Goal: Information Seeking & Learning: Learn about a topic

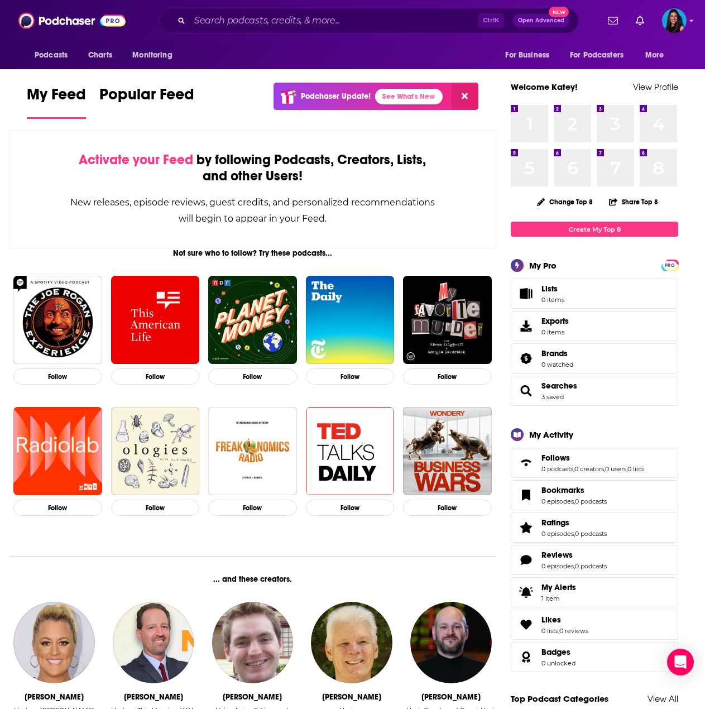
click at [196, 120] on div "My Feed Popular Feed Podchaser Update! See What's New" at bounding box center [252, 102] width 451 height 38
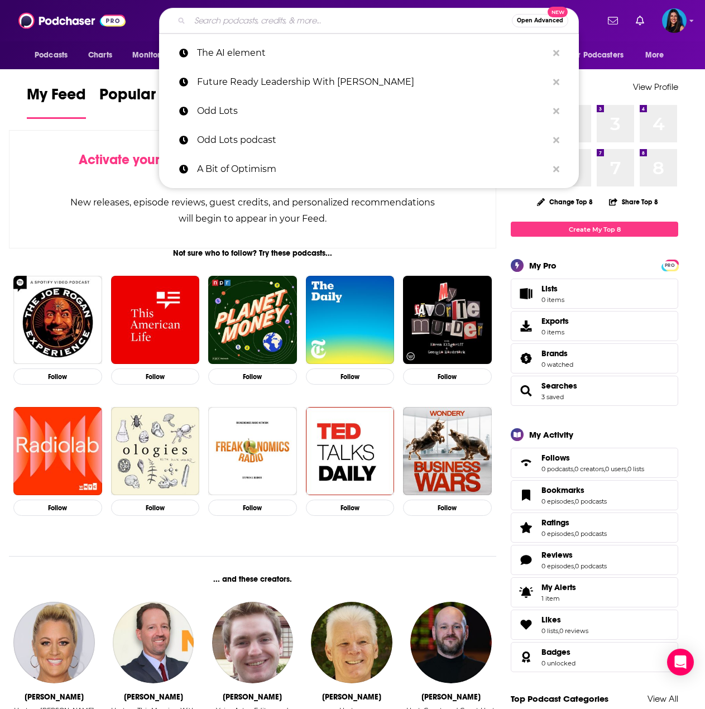
click at [322, 16] on input "Search podcasts, credits, & more..." at bounding box center [351, 21] width 322 height 18
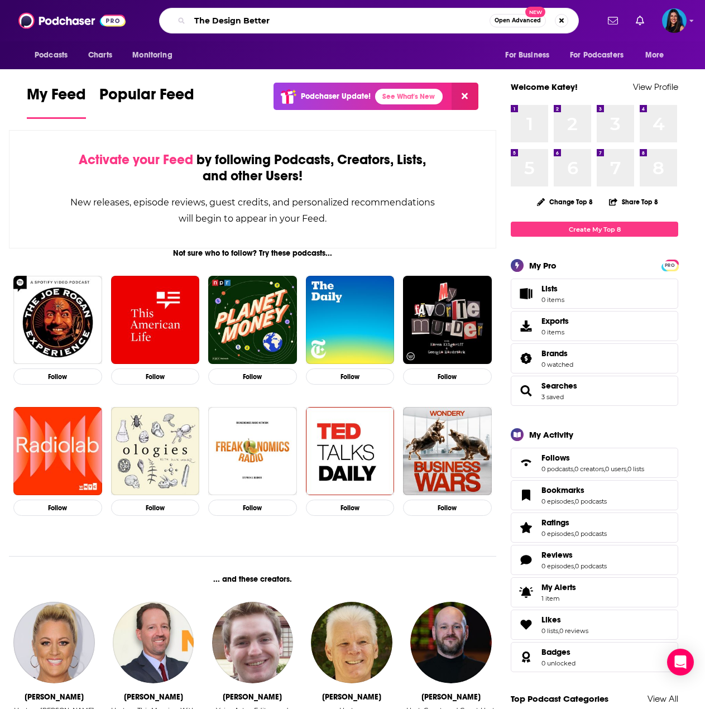
type input "The Design Better"
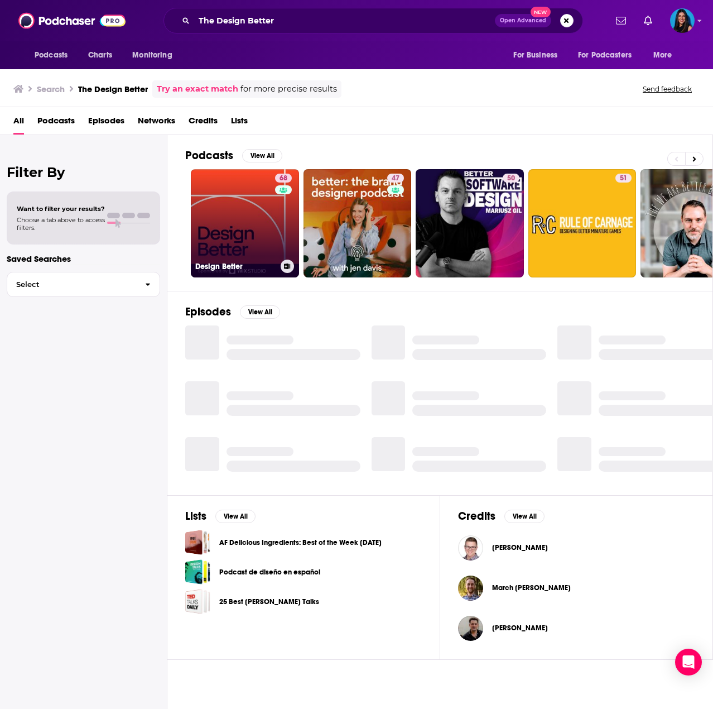
click at [257, 215] on link "68 Design Better" at bounding box center [245, 223] width 108 height 108
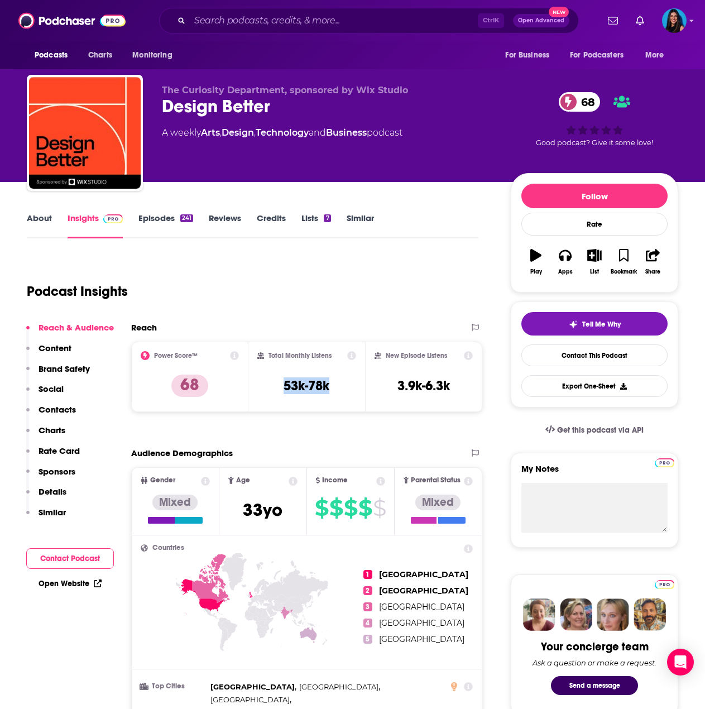
drag, startPoint x: 282, startPoint y: 388, endPoint x: 342, endPoint y: 389, distance: 60.3
click at [342, 389] on div "Total Monthly Listens 53k-78k" at bounding box center [306, 376] width 99 height 51
copy h3 "53k-78k"
click at [327, 12] on input "Search podcasts, credits, & more..." at bounding box center [334, 21] width 288 height 18
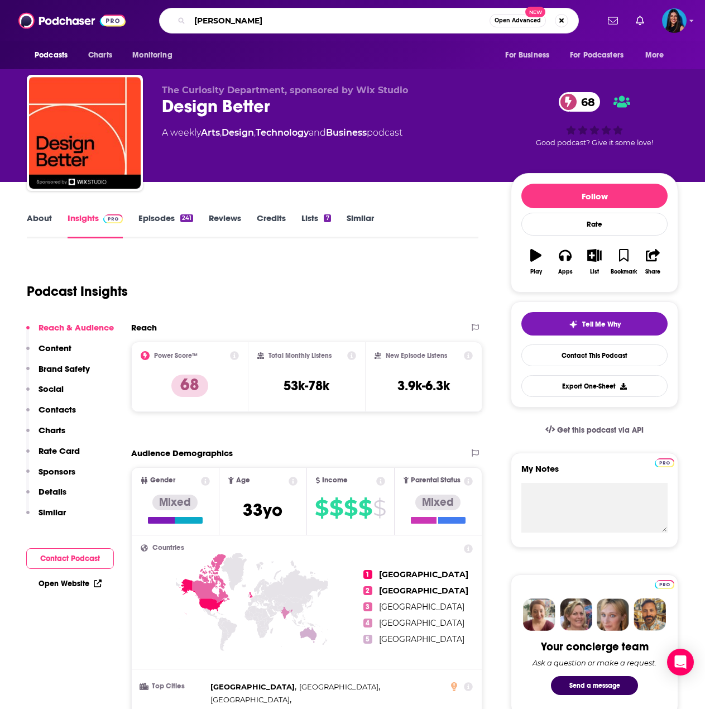
type input "Clever"
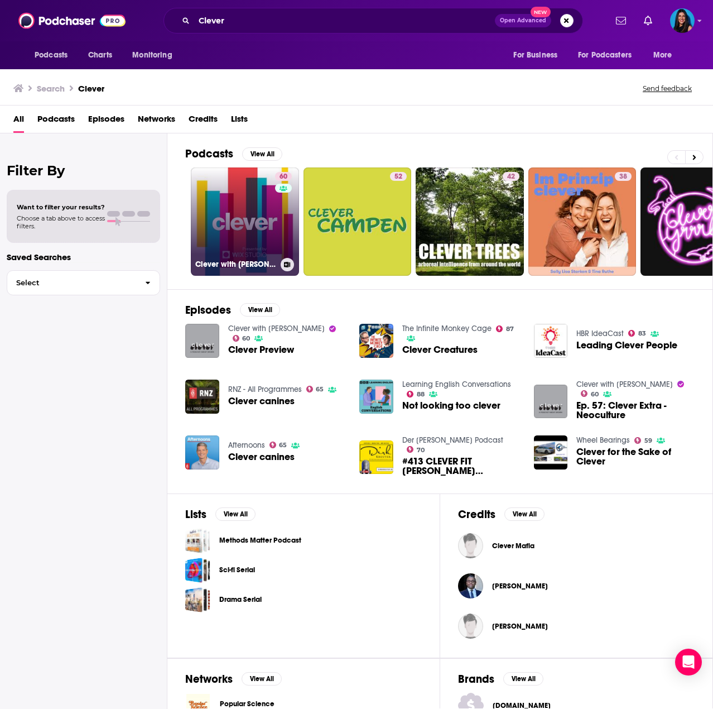
drag, startPoint x: 287, startPoint y: 193, endPoint x: 278, endPoint y: 198, distance: 9.8
click at [278, 198] on div "60" at bounding box center [285, 215] width 20 height 86
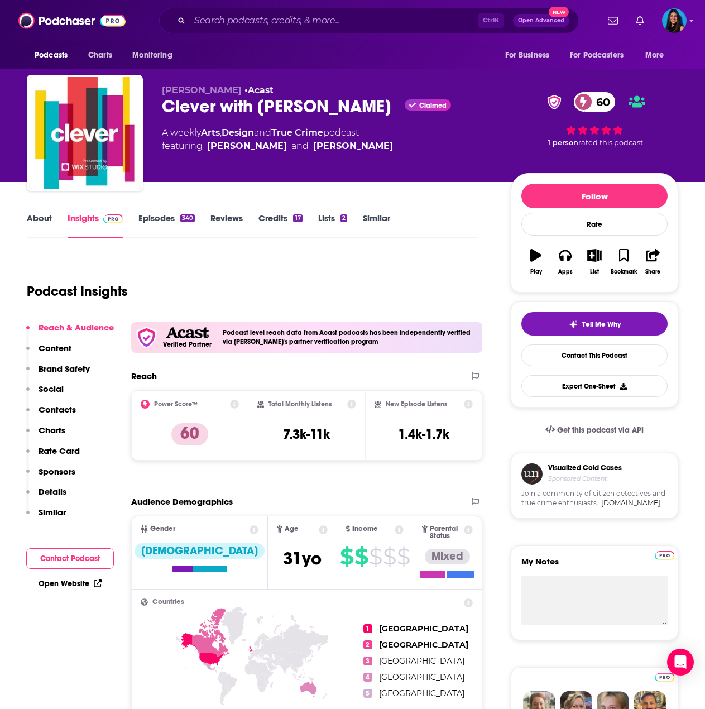
click at [340, 437] on div "Total Monthly Listens 7.3k-11k" at bounding box center [306, 424] width 99 height 51
drag, startPoint x: 283, startPoint y: 428, endPoint x: 352, endPoint y: 430, distance: 68.7
click at [352, 430] on div "Total Monthly Listens 7.3k-11k" at bounding box center [306, 424] width 99 height 51
copy h3 "7.3k-11k"
click at [353, 21] on input "Search podcasts, credits, & more..." at bounding box center [334, 21] width 288 height 18
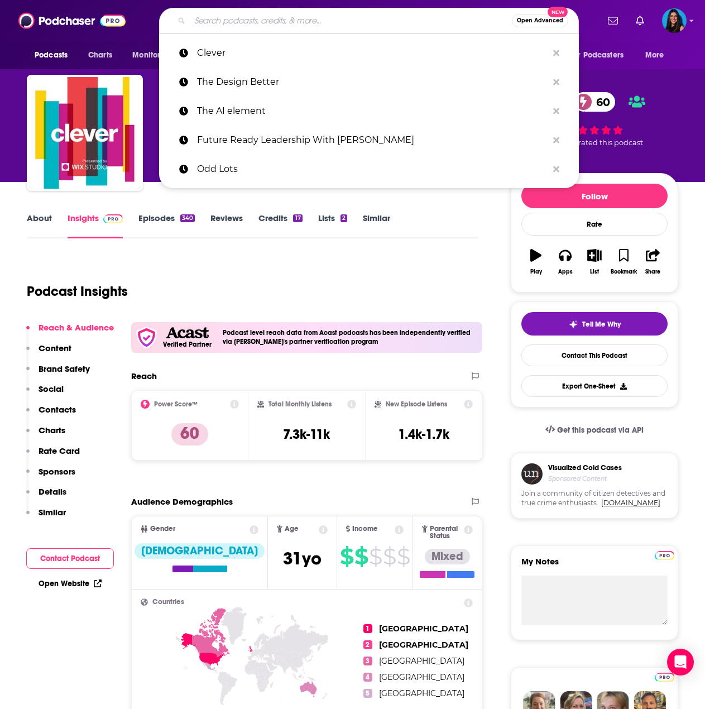
click at [353, 21] on input "Search podcasts, credits, & more..." at bounding box center [351, 21] width 322 height 18
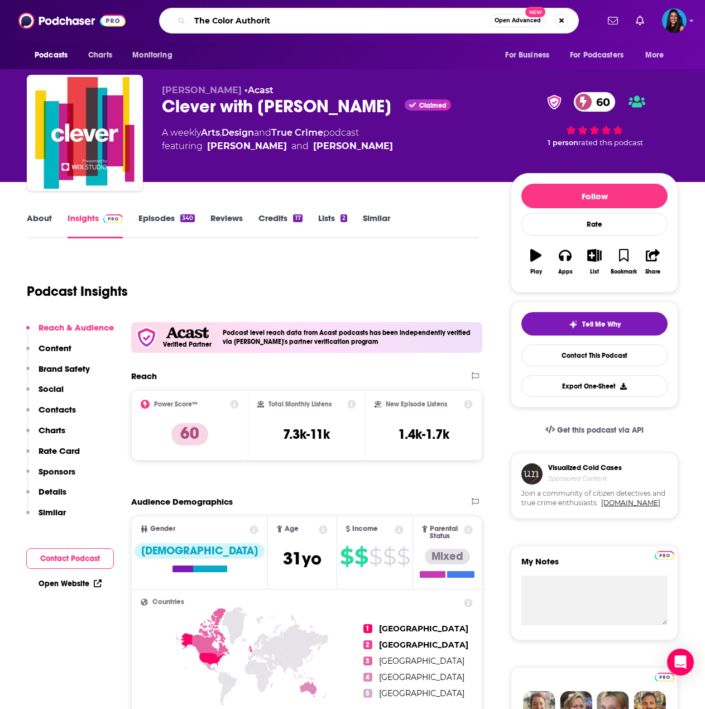
type input "The Color Authority"
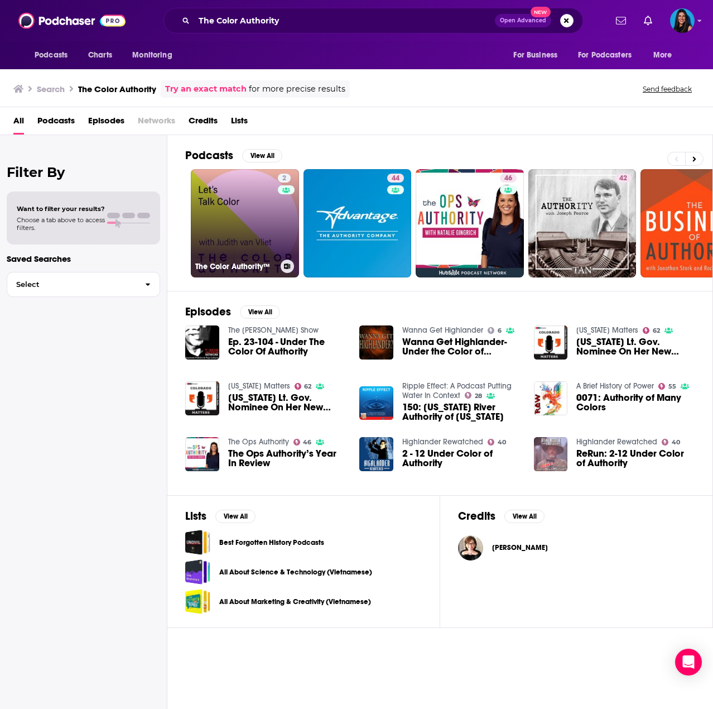
click at [227, 216] on link "2 The Color Authority™" at bounding box center [245, 223] width 108 height 108
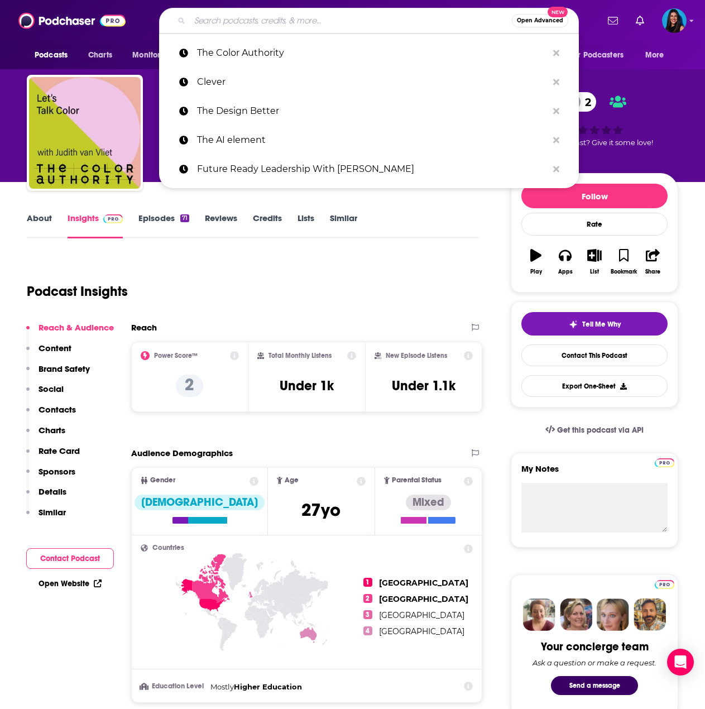
click at [259, 18] on input "Search podcasts, credits, & more..." at bounding box center [351, 21] width 322 height 18
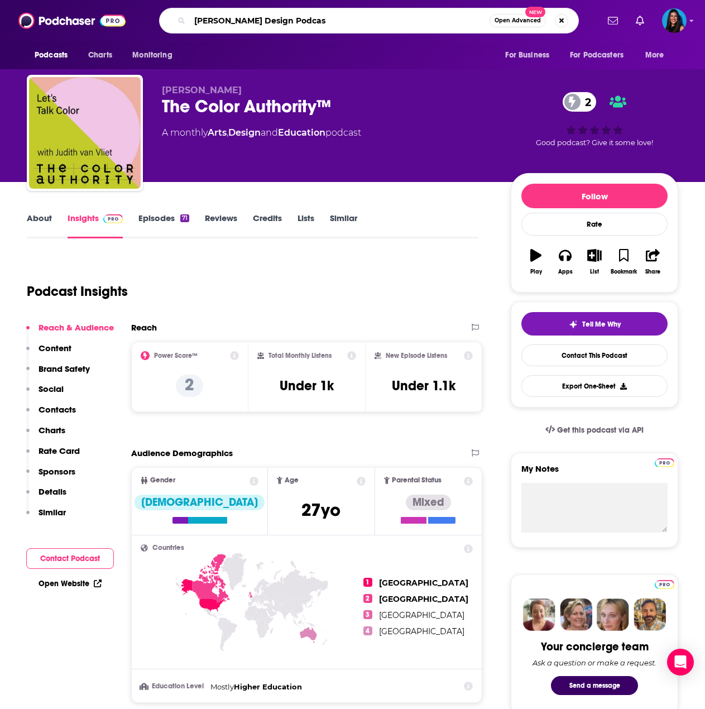
type input "[PERSON_NAME] Design Podcast"
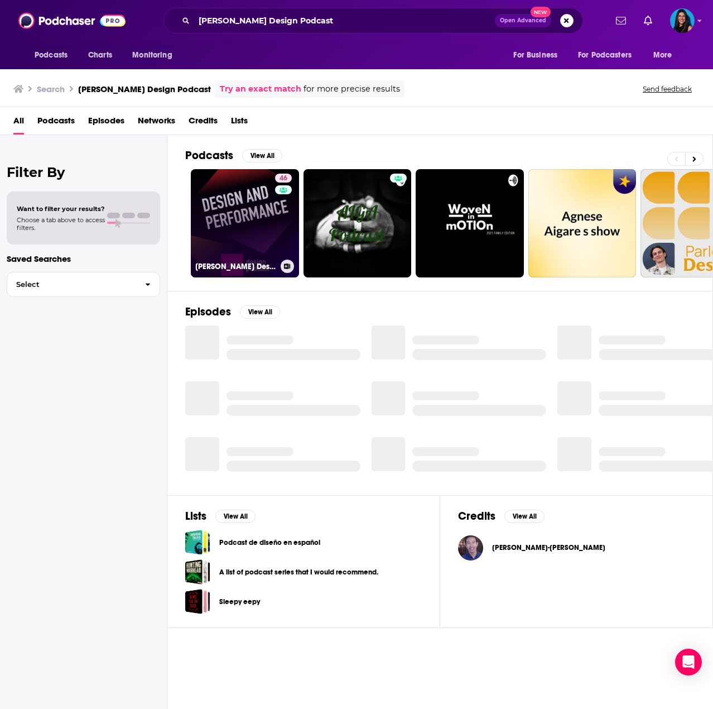
click at [276, 223] on div "46" at bounding box center [285, 217] width 20 height 86
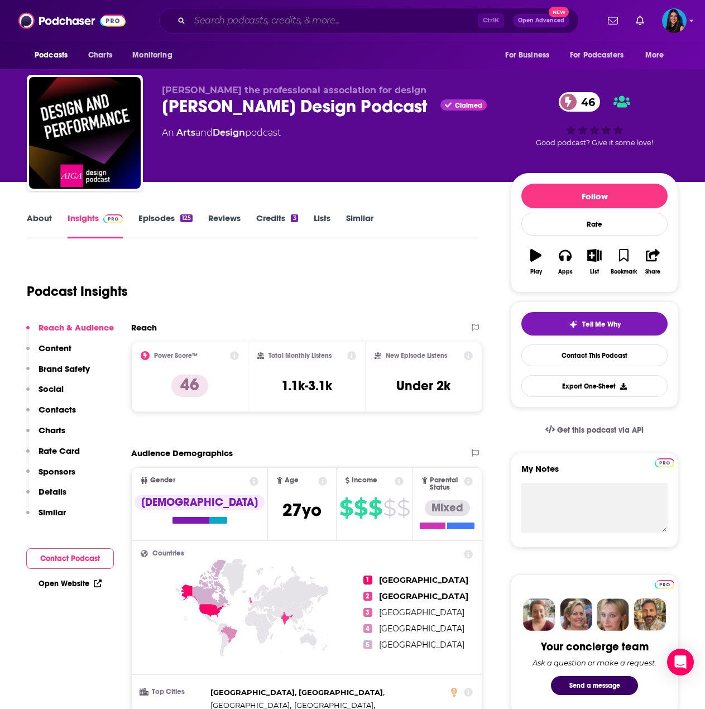
click at [369, 17] on input "Search podcasts, credits, & more..." at bounding box center [334, 21] width 288 height 18
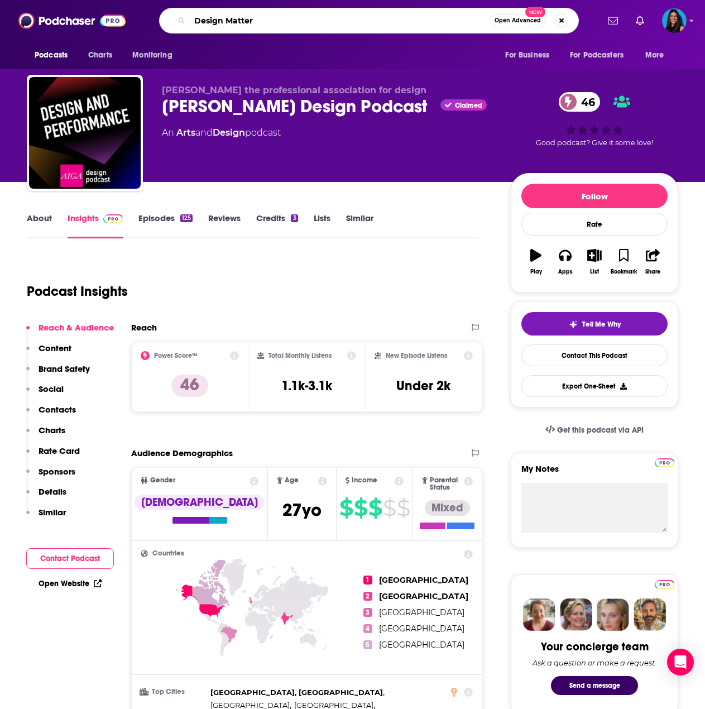
type input "Design Matters"
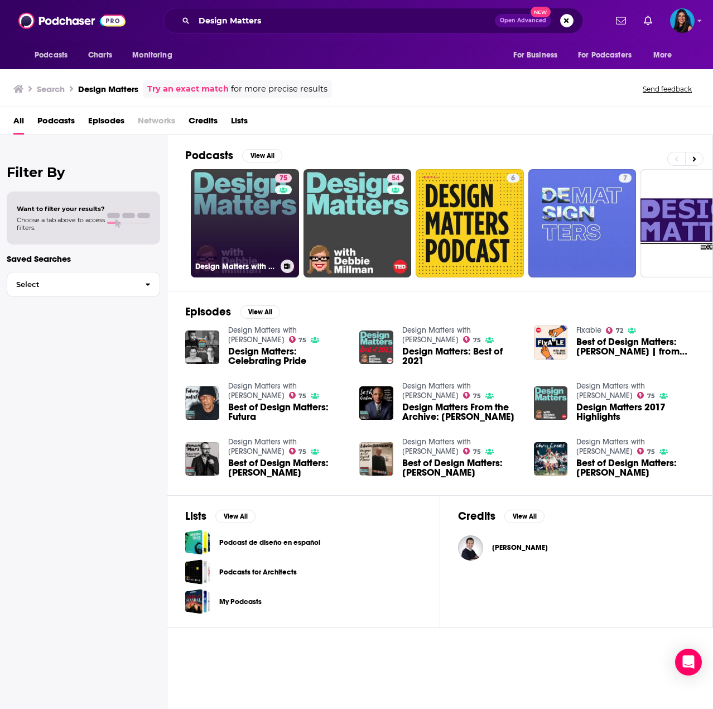
click at [244, 211] on link "75 Design Matters with [PERSON_NAME]" at bounding box center [245, 223] width 108 height 108
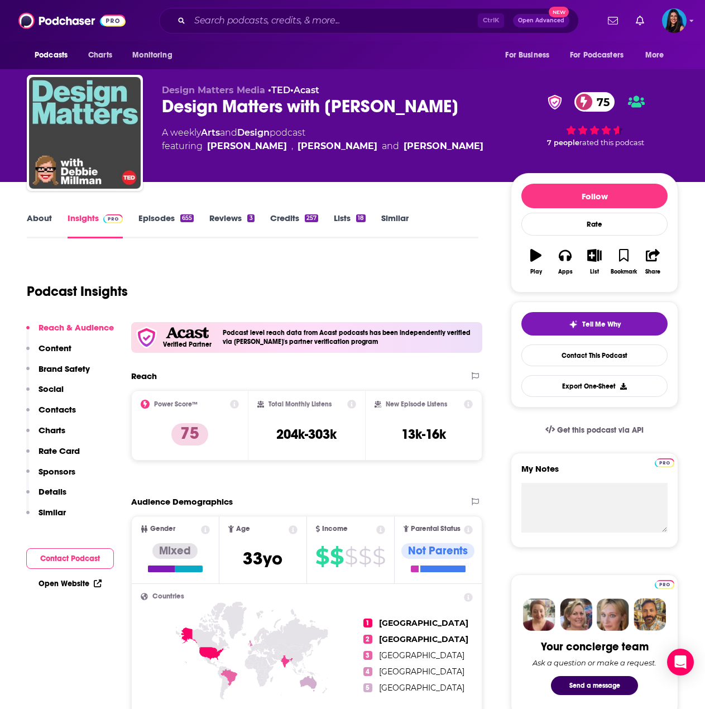
click at [247, 30] on div "Ctrl K Open Advanced New" at bounding box center [369, 21] width 420 height 26
click at [248, 22] on input "Search podcasts, credits, & more..." at bounding box center [334, 21] width 288 height 18
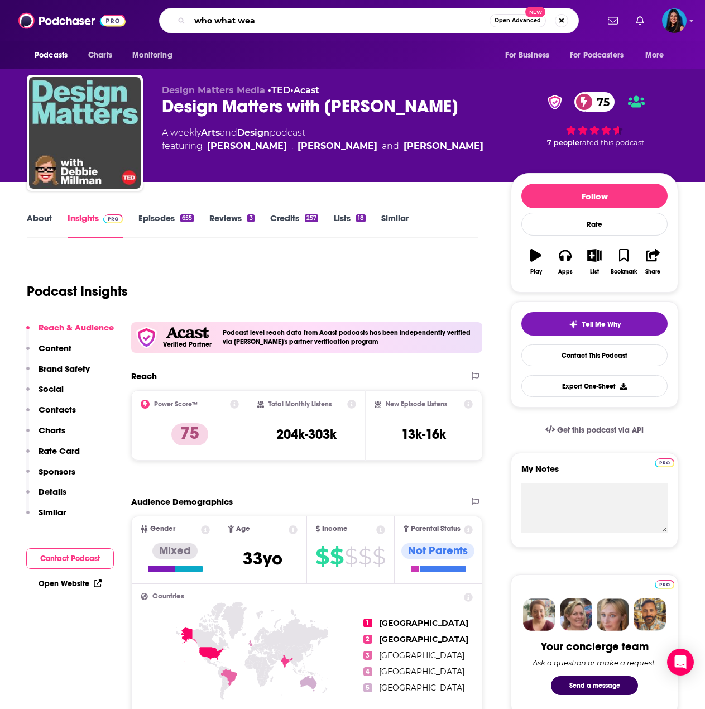
type input "who what wear"
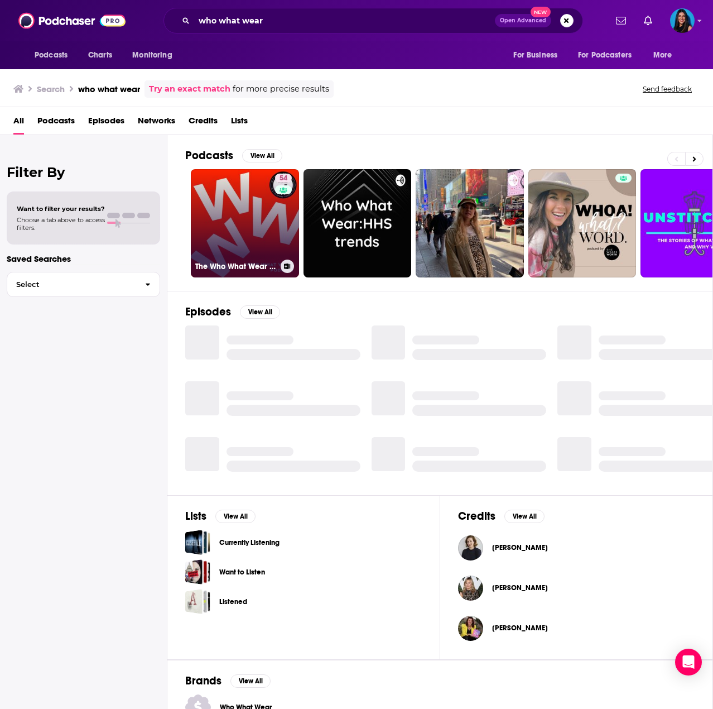
click at [234, 223] on link "54 The Who What Wear Podcast" at bounding box center [245, 223] width 108 height 108
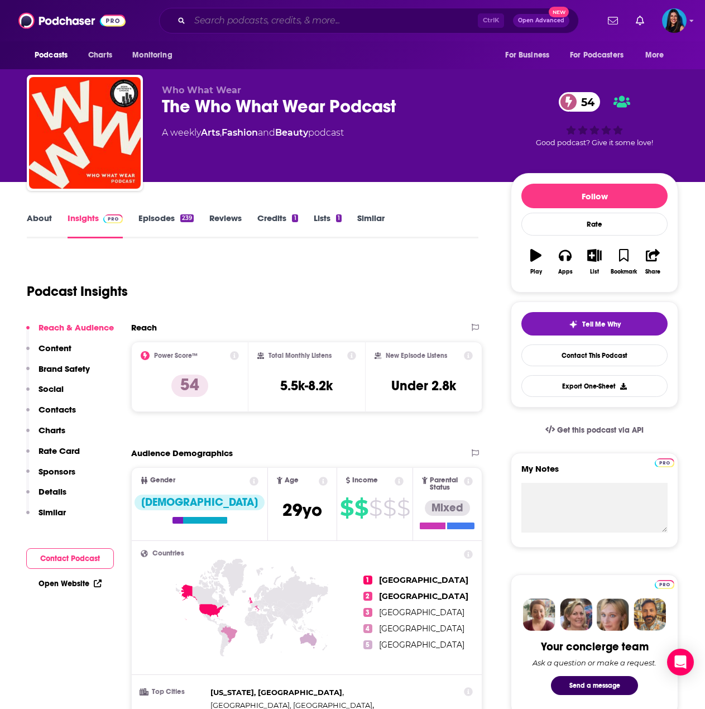
click at [279, 22] on input "Search podcasts, credits, & more..." at bounding box center [334, 21] width 288 height 18
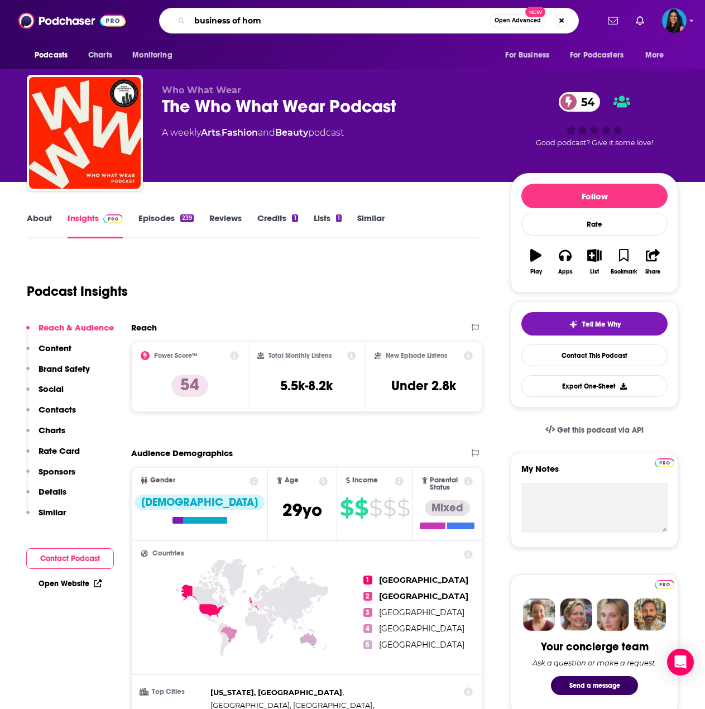
type input "business of home"
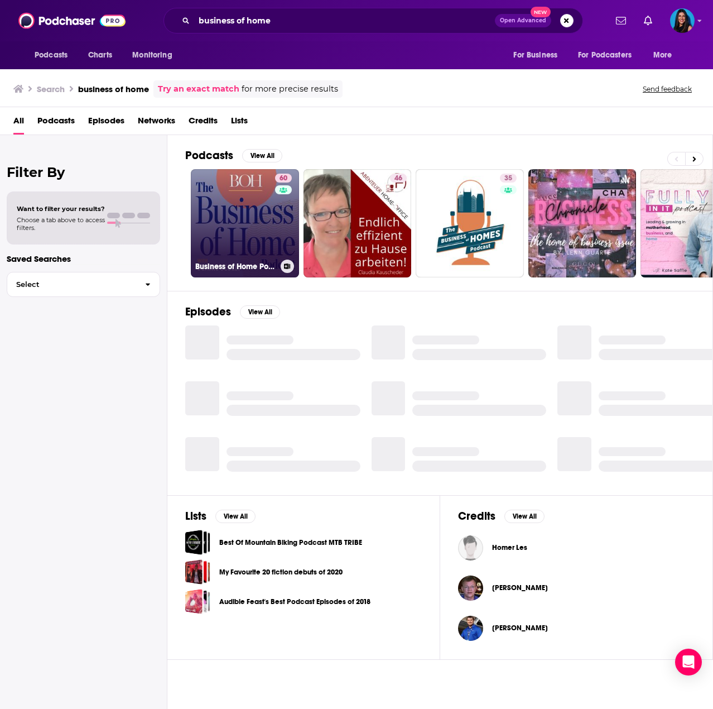
click at [225, 222] on link "60 Business of Home Podcast" at bounding box center [245, 223] width 108 height 108
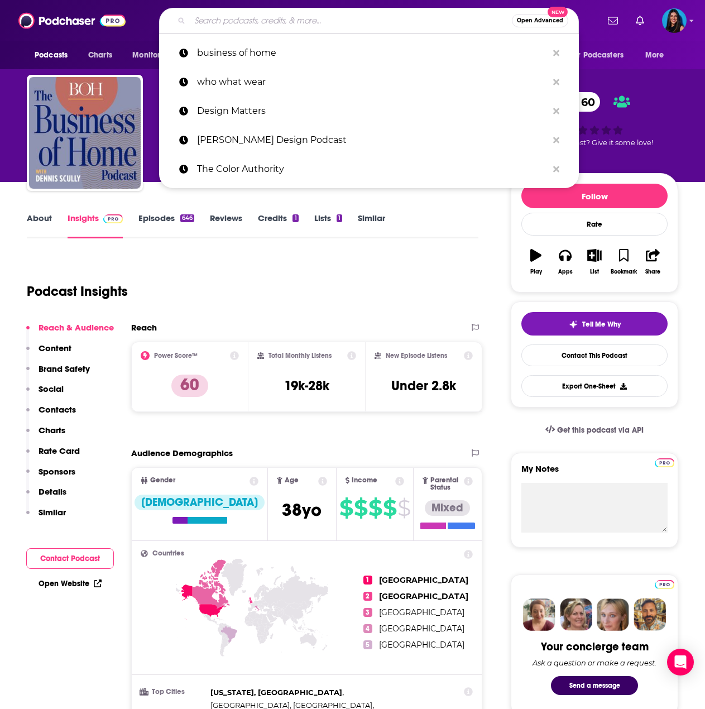
click at [216, 15] on input "Search podcasts, credits, & more..." at bounding box center [351, 21] width 322 height 18
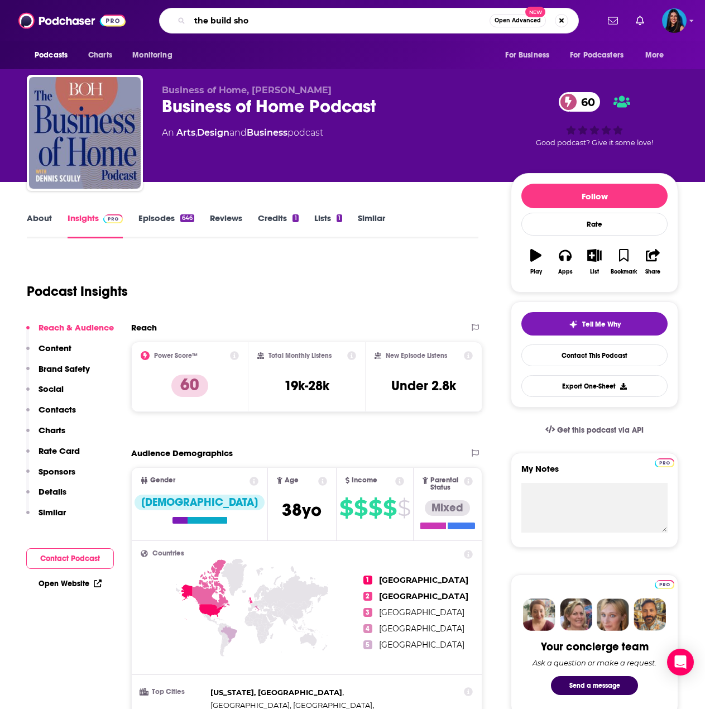
type input "the build show"
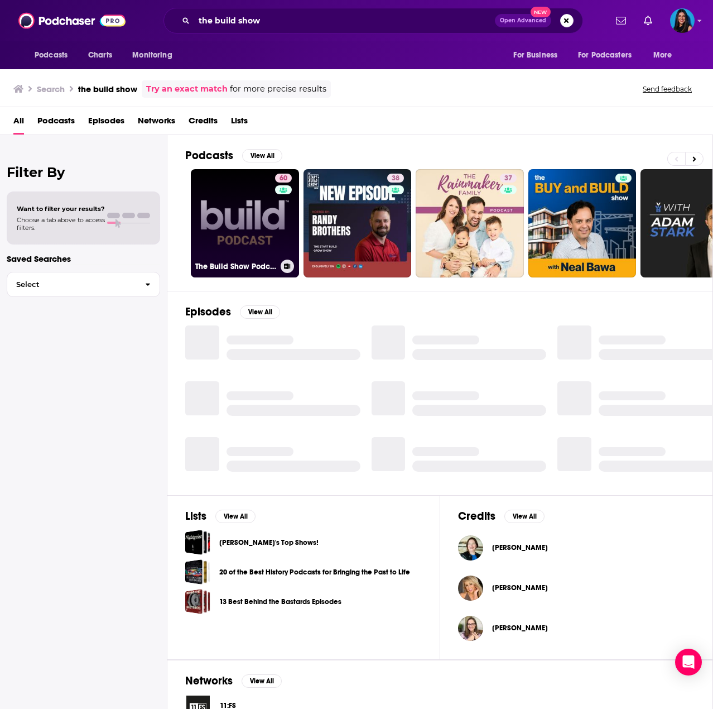
click at [224, 209] on link "60 The Build Show Podcast" at bounding box center [245, 223] width 108 height 108
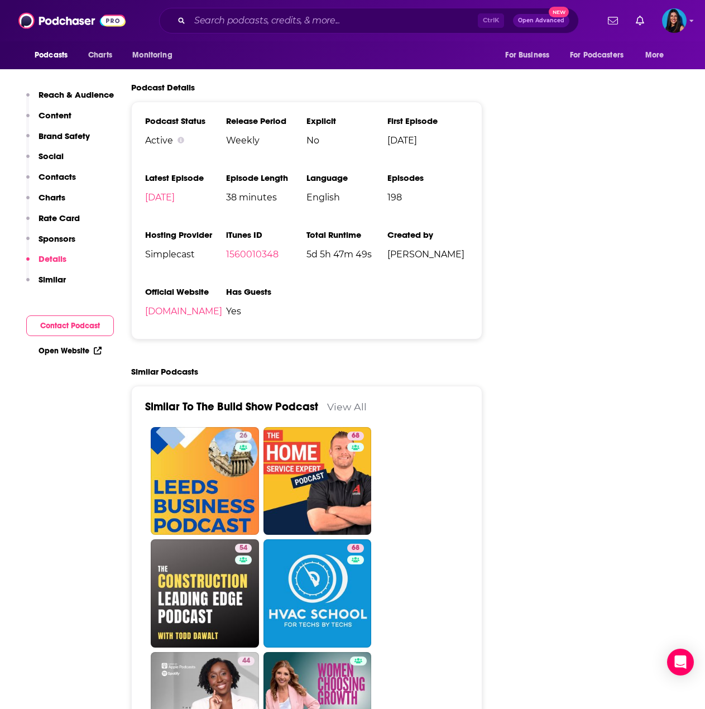
scroll to position [2064, 0]
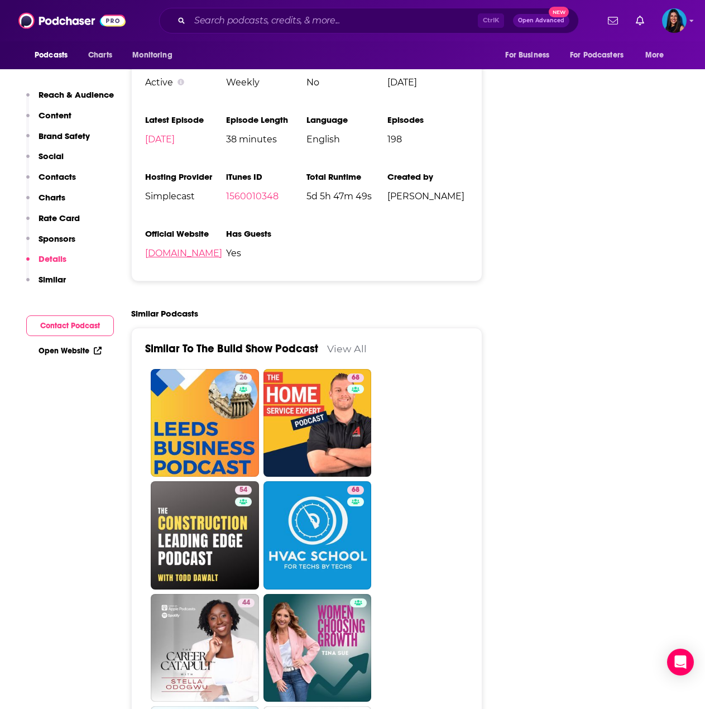
click at [222, 248] on link "[DOMAIN_NAME]" at bounding box center [183, 253] width 77 height 11
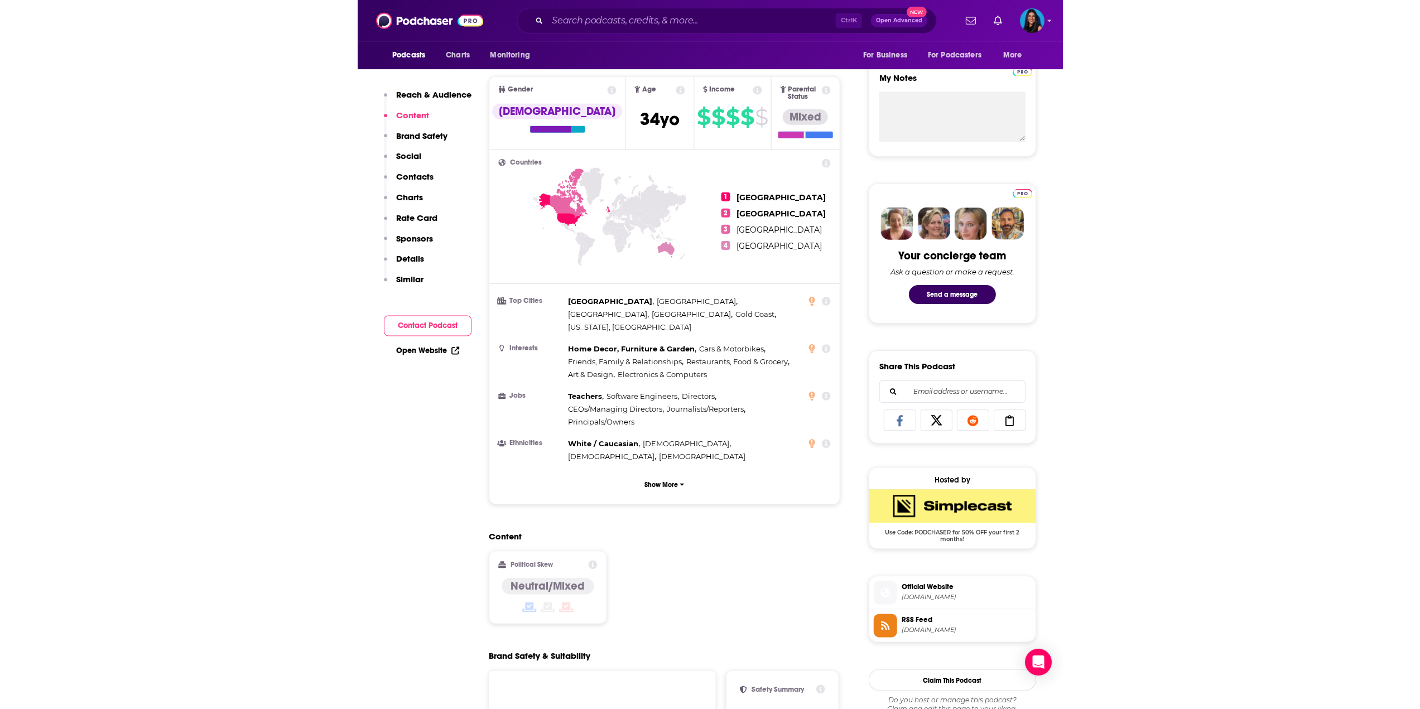
scroll to position [0, 0]
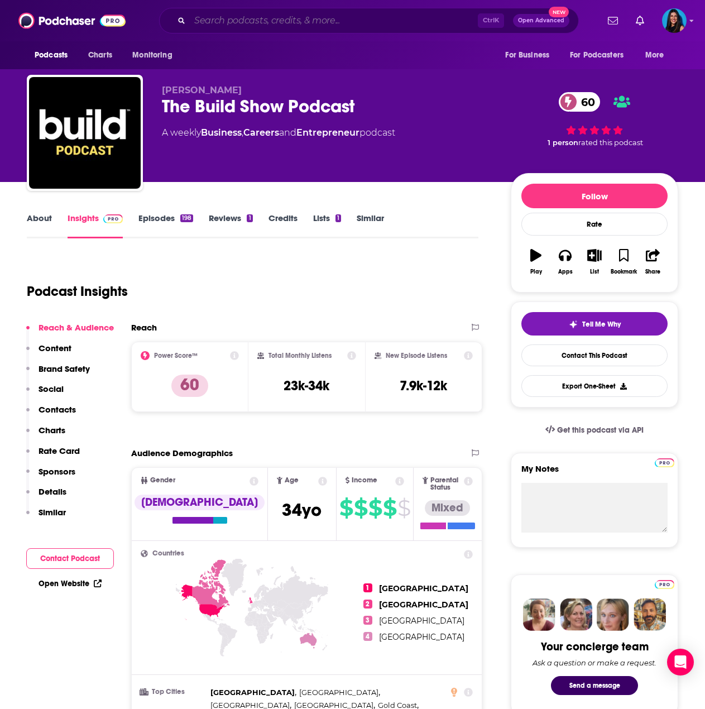
click at [280, 17] on input "Search podcasts, credits, & more..." at bounding box center [334, 21] width 288 height 18
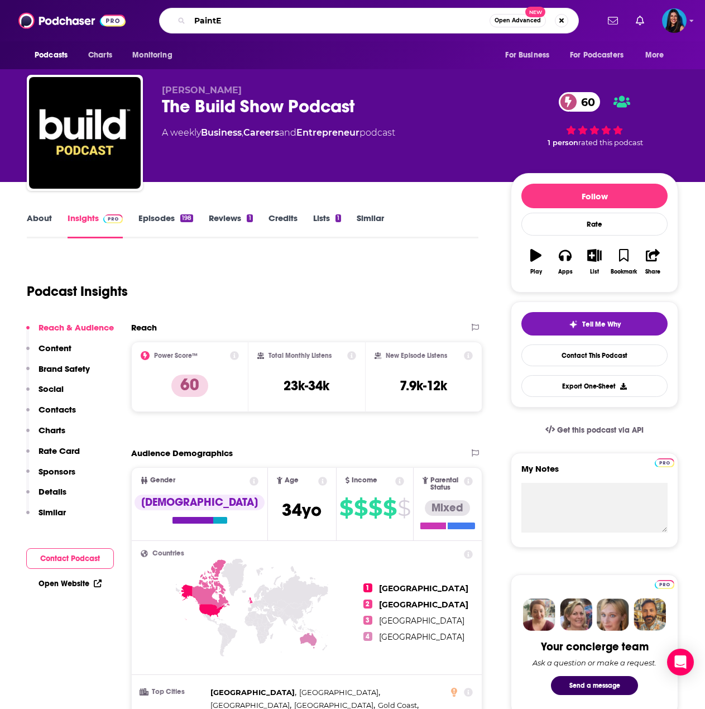
type input "PaintED"
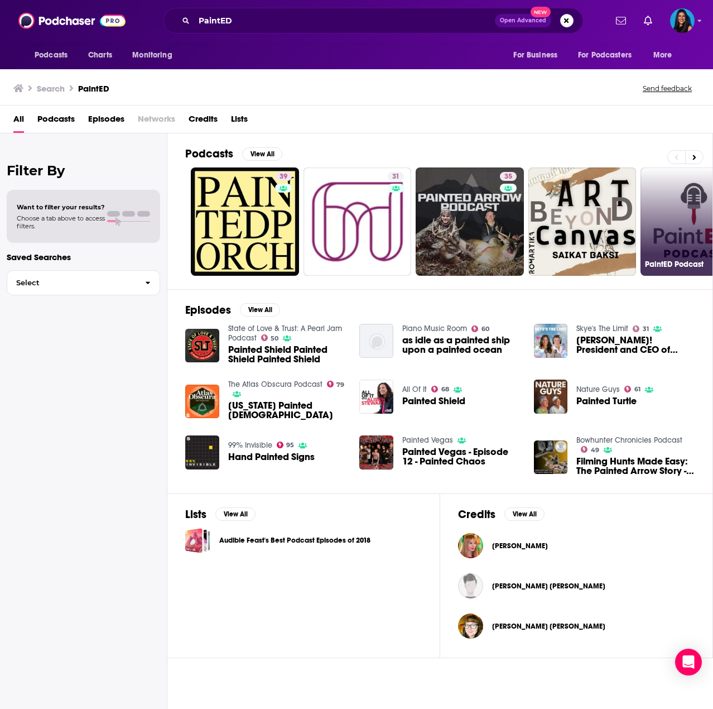
click at [686, 196] on link "42 PaintED Podcast" at bounding box center [695, 221] width 108 height 108
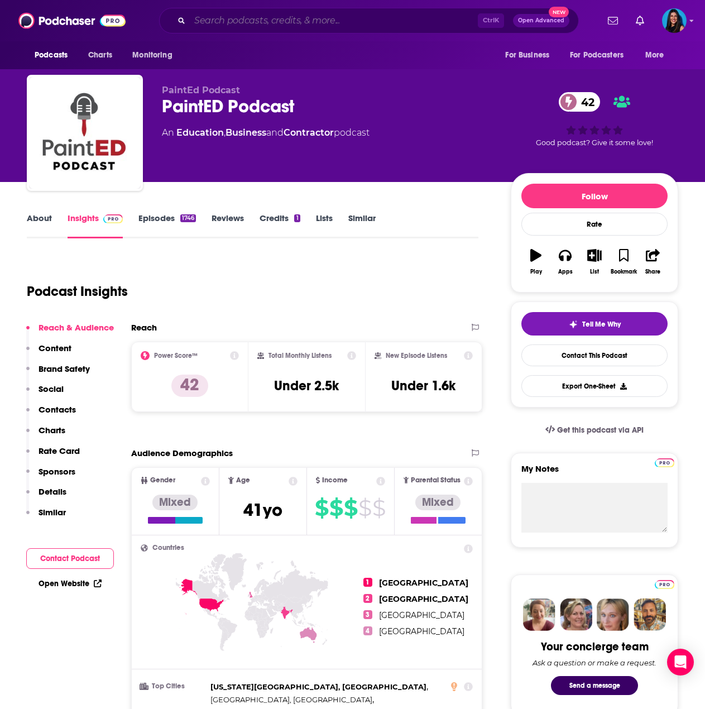
click at [314, 21] on input "Search podcasts, credits, & more..." at bounding box center [334, 21] width 288 height 18
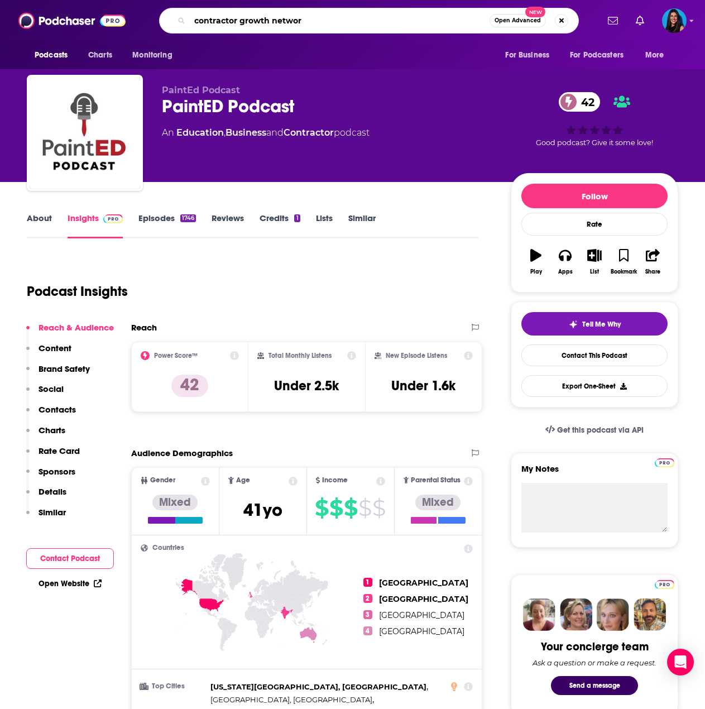
type input "contractor growth network"
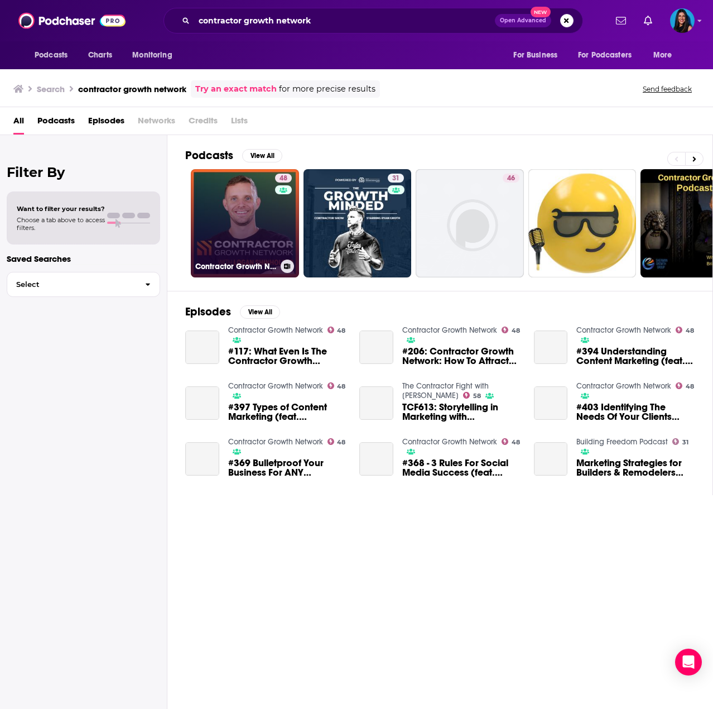
click at [231, 187] on link "48 Contractor Growth Network" at bounding box center [245, 223] width 108 height 108
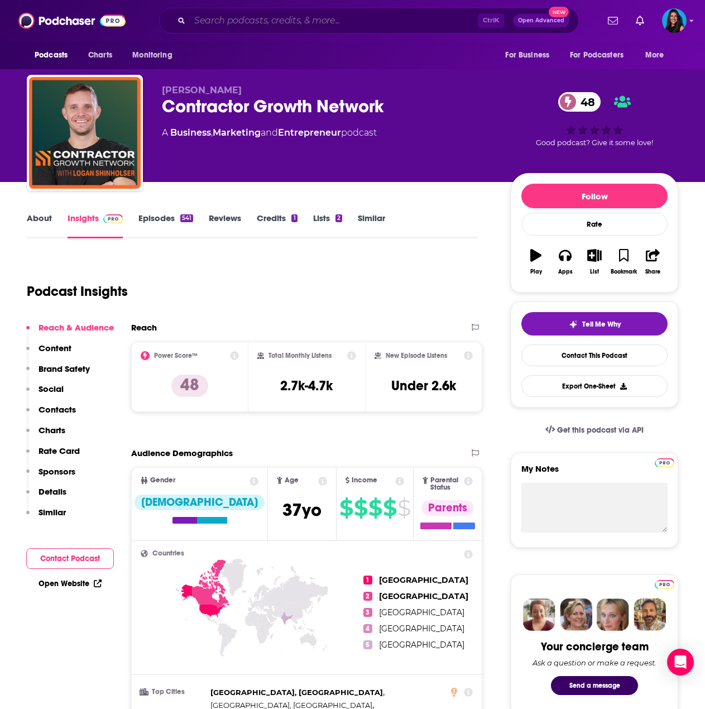
click at [375, 27] on input "Search podcasts, credits, & more..." at bounding box center [334, 21] width 288 height 18
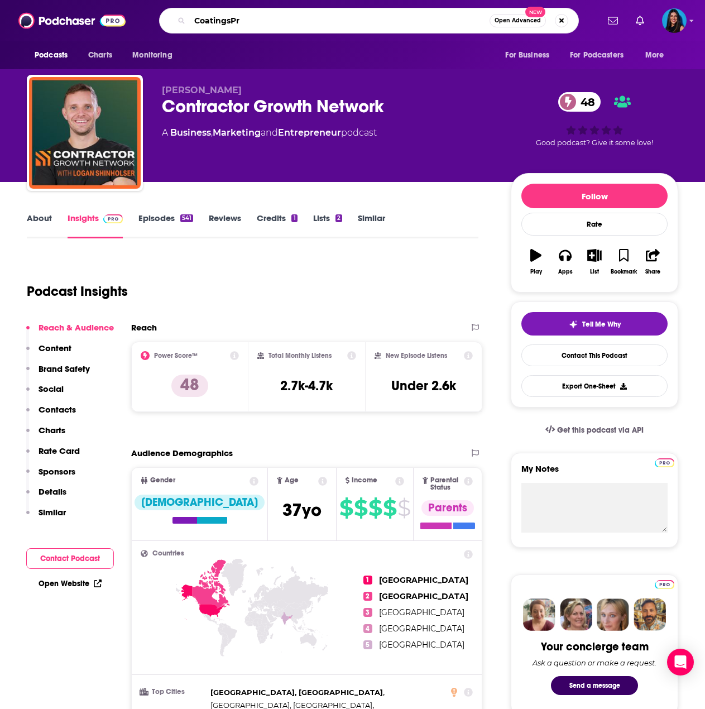
type input "CoatingsPro"
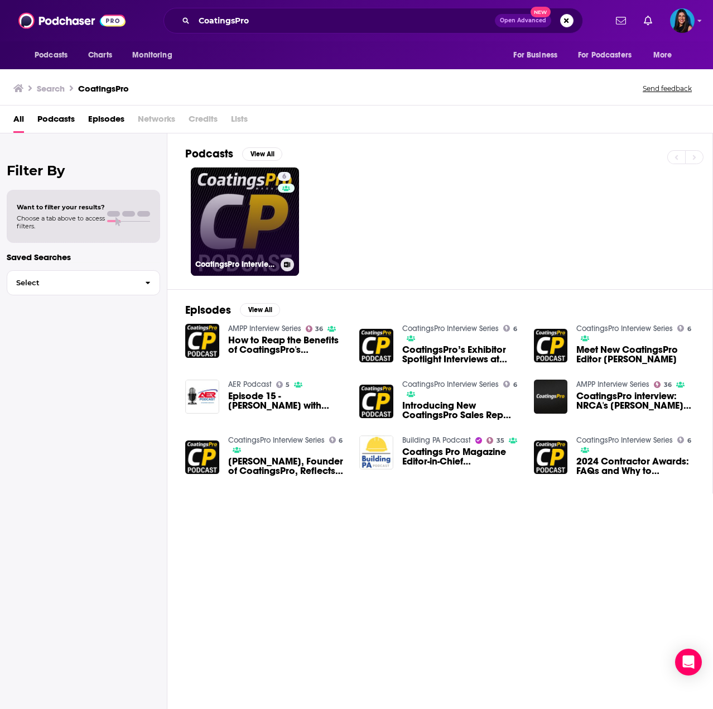
click at [242, 198] on link "6 CoatingsPro Interview Series" at bounding box center [245, 221] width 108 height 108
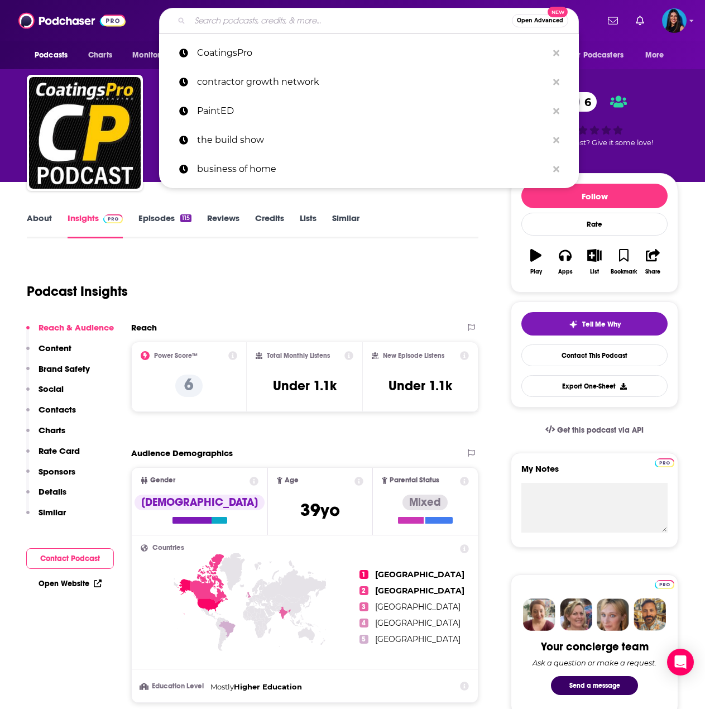
click at [310, 19] on input "Search podcasts, credits, & more..." at bounding box center [351, 21] width 322 height 18
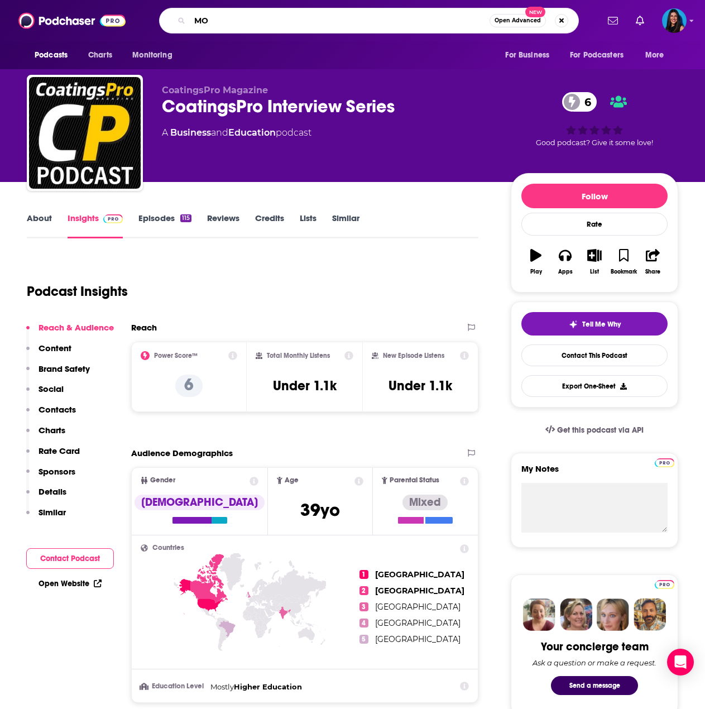
type input "M"
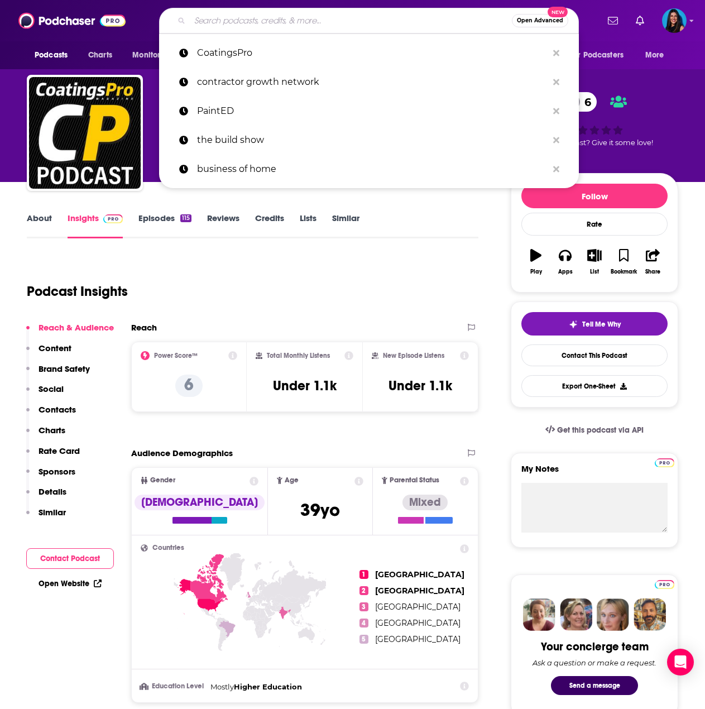
type input "o"
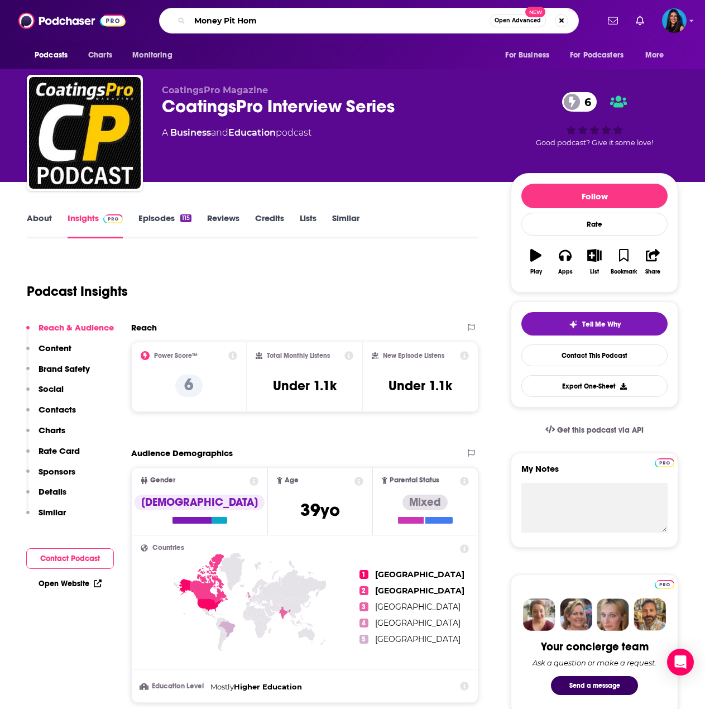
type input "Money Pit Home"
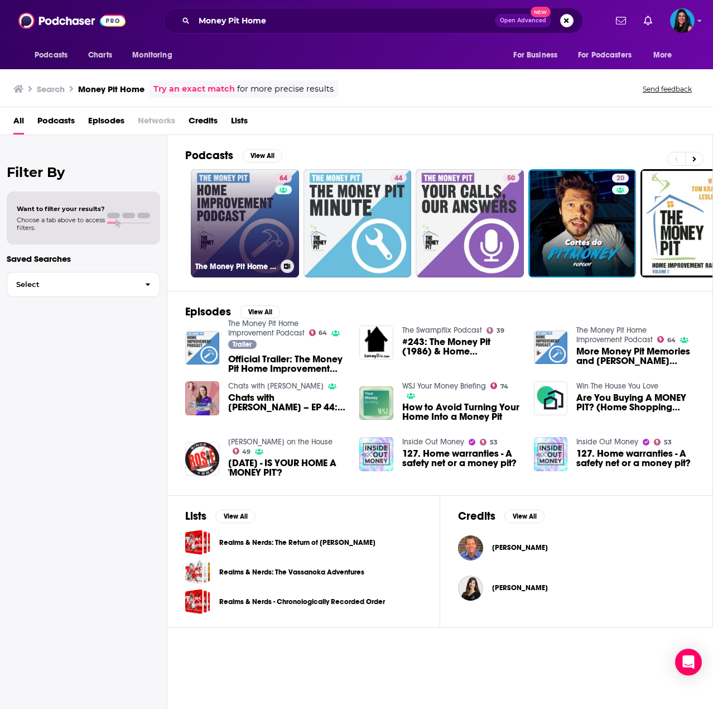
click at [242, 207] on link "64 The Money Pit Home Improvement Podcast" at bounding box center [245, 223] width 108 height 108
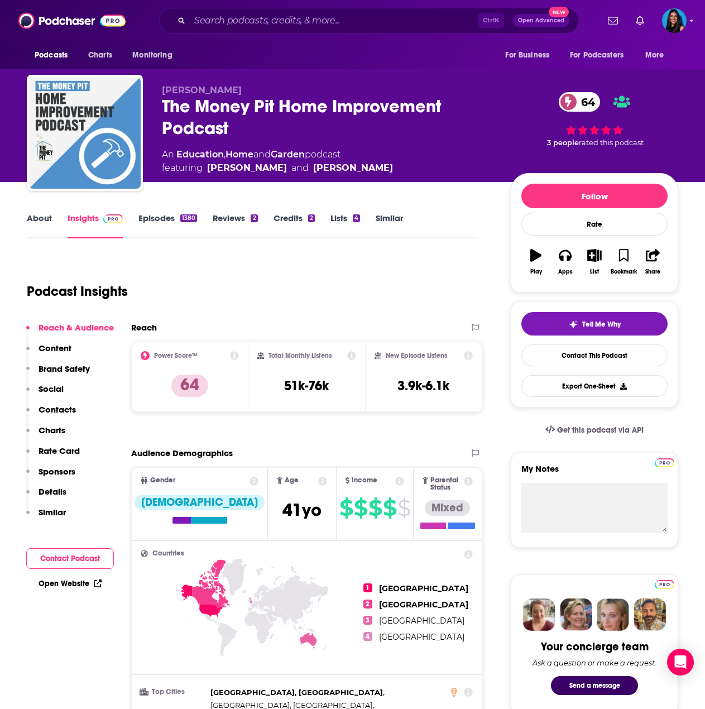
drag, startPoint x: 324, startPoint y: 35, endPoint x: 325, endPoint y: 23, distance: 11.8
click at [324, 35] on div "Podcasts Charts Monitoring Ctrl K Open Advanced New For Business For Podcasters…" at bounding box center [352, 20] width 705 height 41
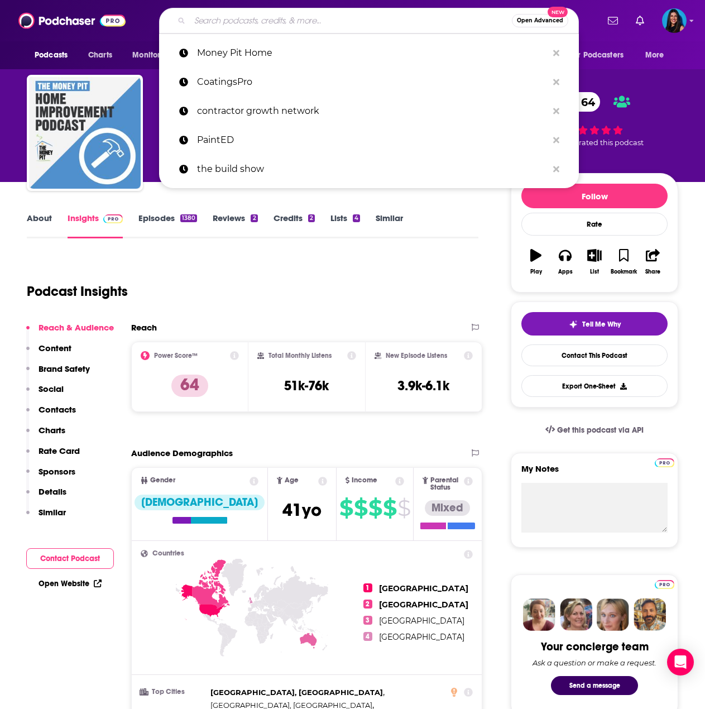
click at [325, 23] on input "Search podcasts, credits, & more..." at bounding box center [351, 21] width 322 height 18
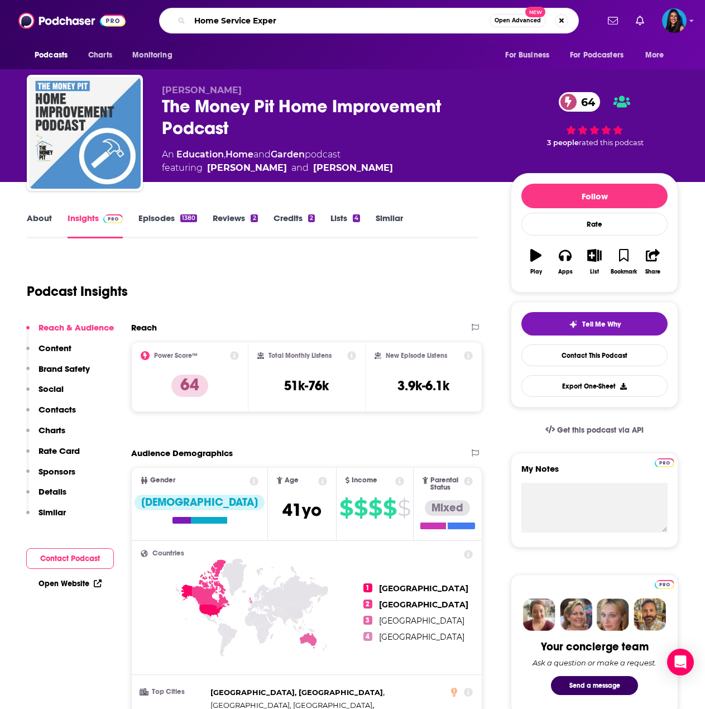
type input "Home Service Expert"
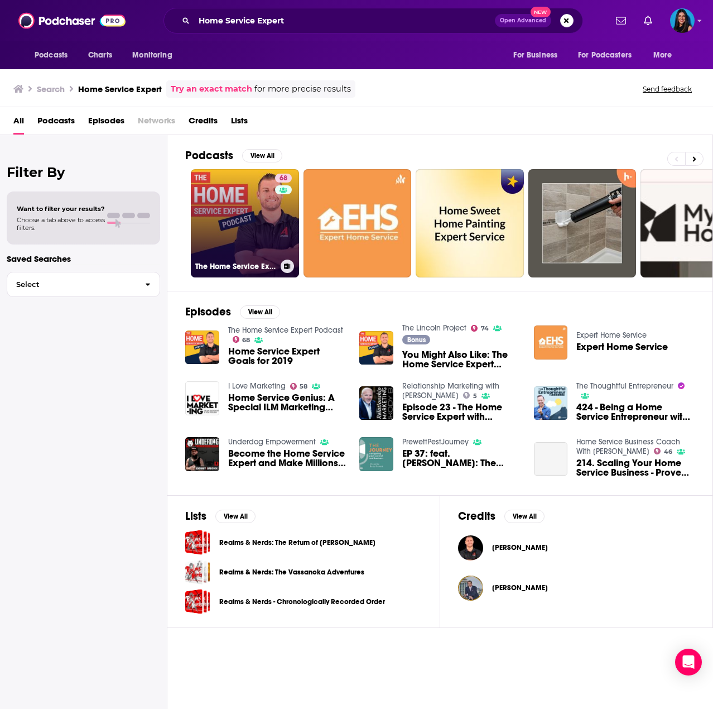
click at [249, 198] on link "68 The Home Service Expert Podcast" at bounding box center [245, 223] width 108 height 108
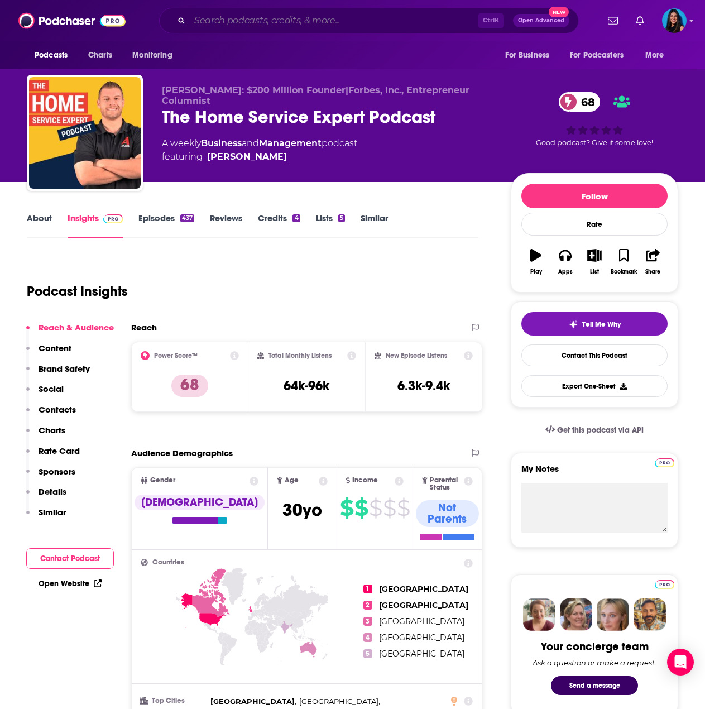
click at [272, 16] on input "Search podcasts, credits, & more..." at bounding box center [334, 21] width 288 height 18
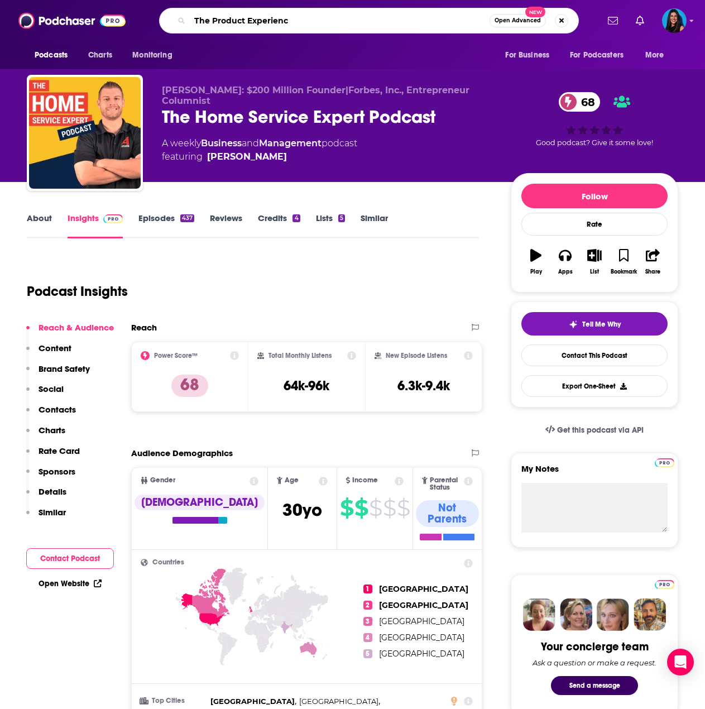
type input "The Product Experience"
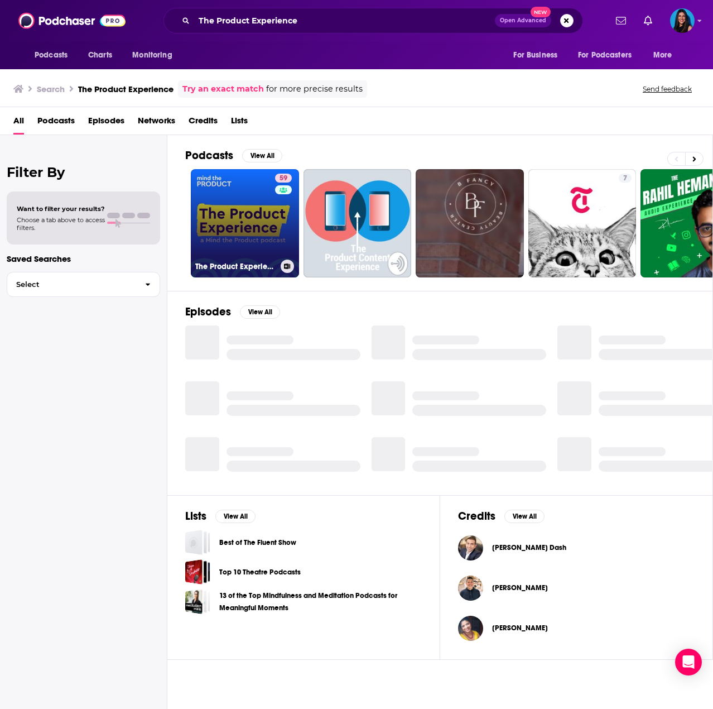
click at [230, 221] on link "59 The Product Experience" at bounding box center [245, 223] width 108 height 108
